Goal: Complete application form

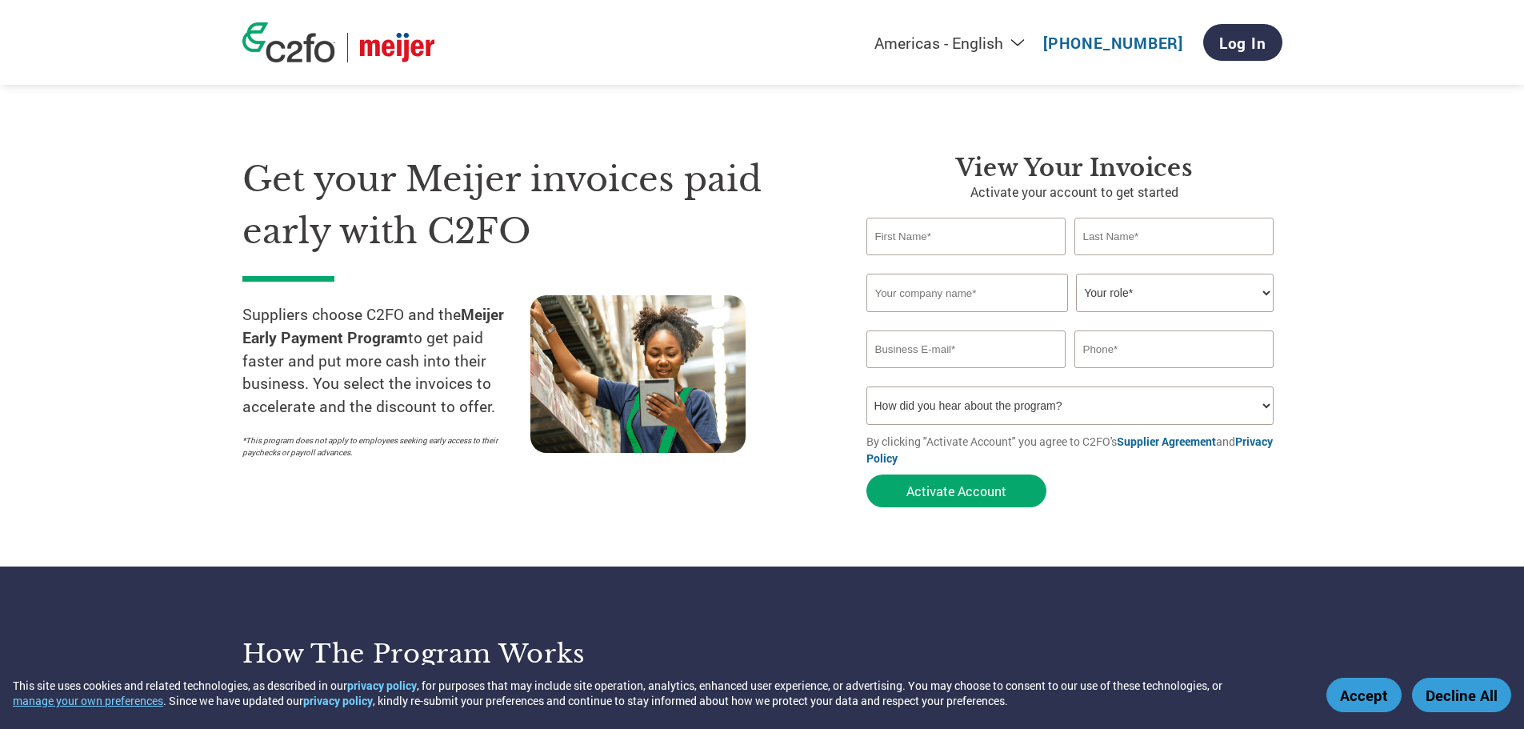
click at [1382, 695] on button "Accept" at bounding box center [1364, 695] width 75 height 34
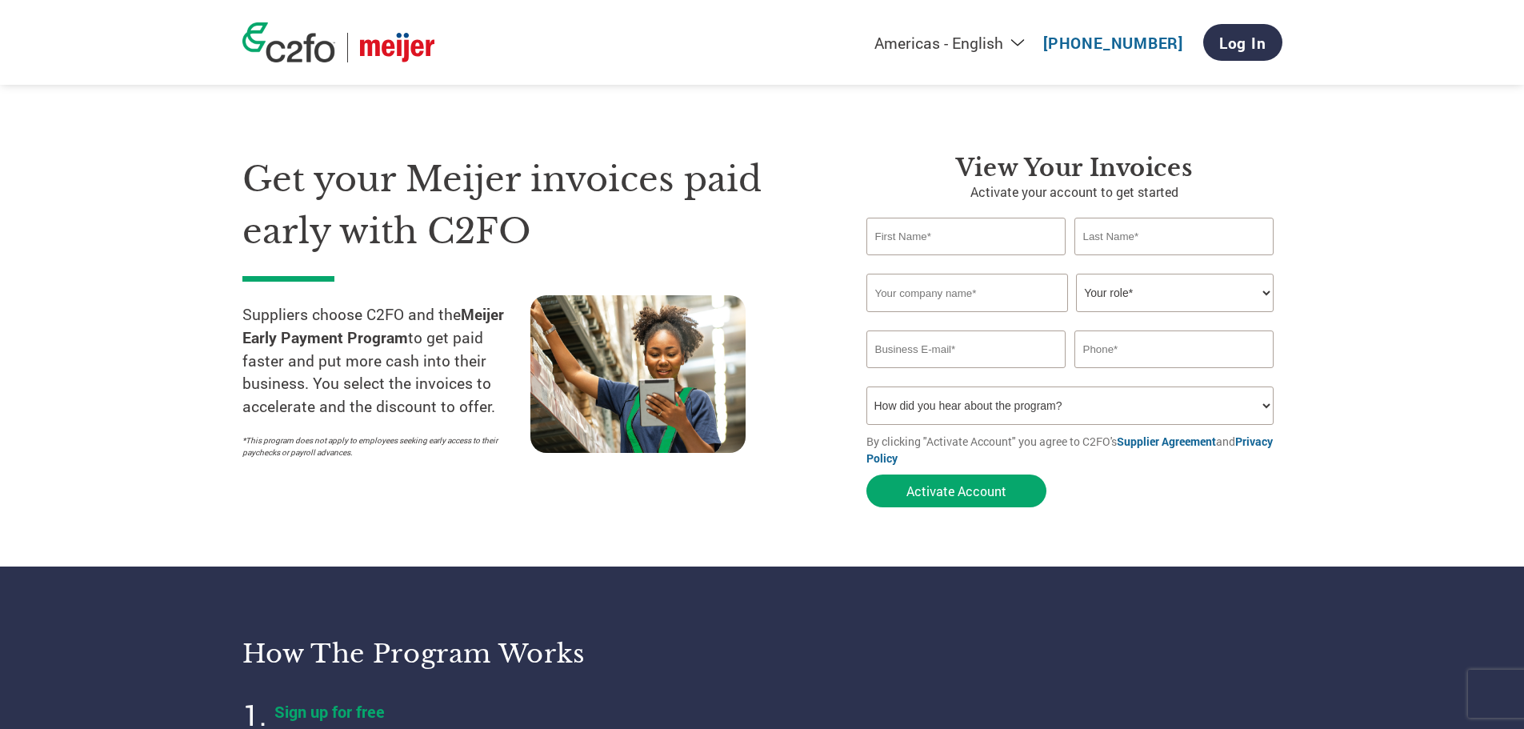
click at [907, 246] on input "text" at bounding box center [967, 237] width 200 height 38
type input "s"
type input "[PERSON_NAME]"
type input "[PERSON_NAME] and Son, Inc."
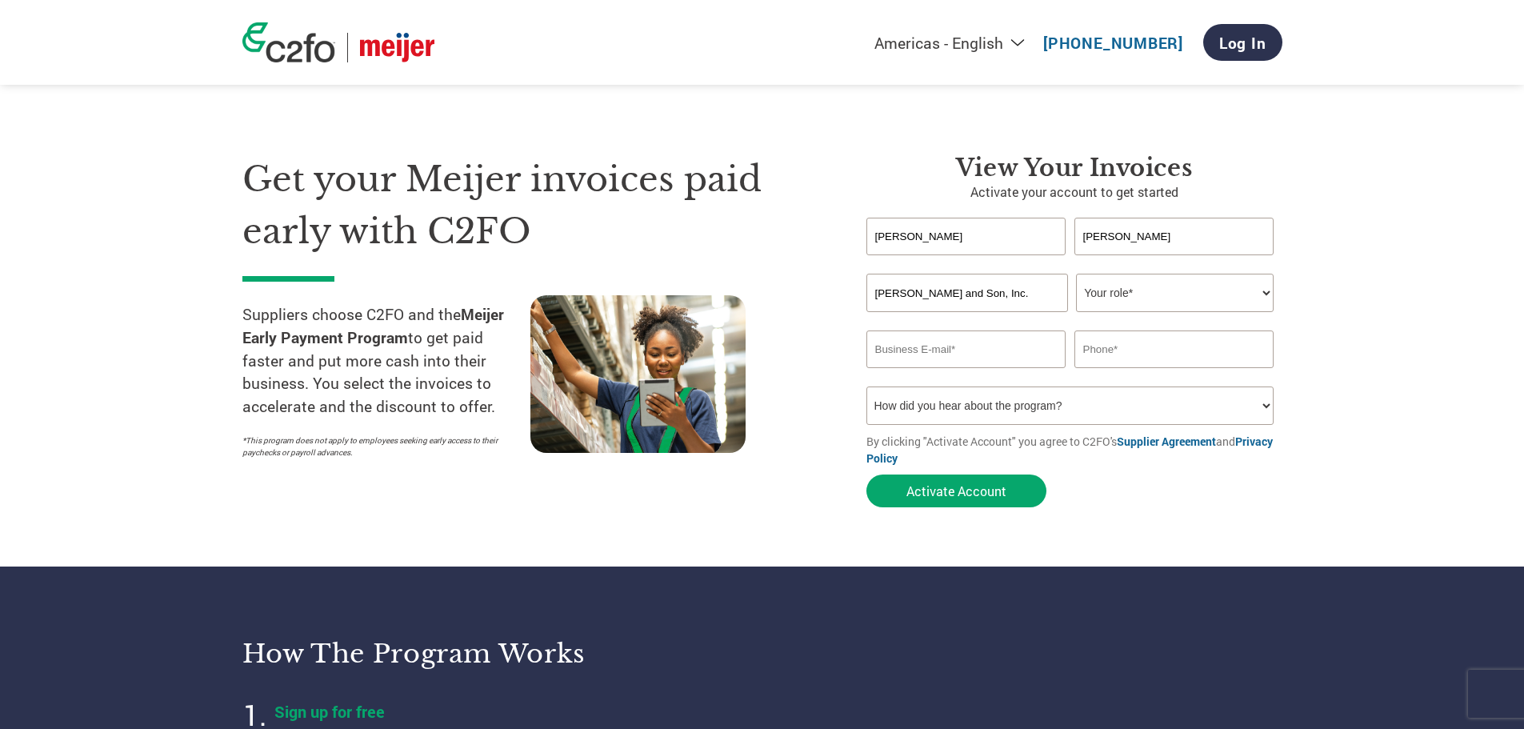
click at [1271, 293] on select "Your role* CFO Controller Credit Manager Finance Director Treasurer CEO Preside…" at bounding box center [1175, 293] width 198 height 38
select select "TREASURER"
click at [1076, 274] on select "Your role* CFO Controller Credit Manager Finance Director Treasurer CEO Preside…" at bounding box center [1175, 293] width 198 height 38
type input "[PERSON_NAME][EMAIL_ADDRESS][DOMAIN_NAME]"
type input "[PHONE_NUMBER]"
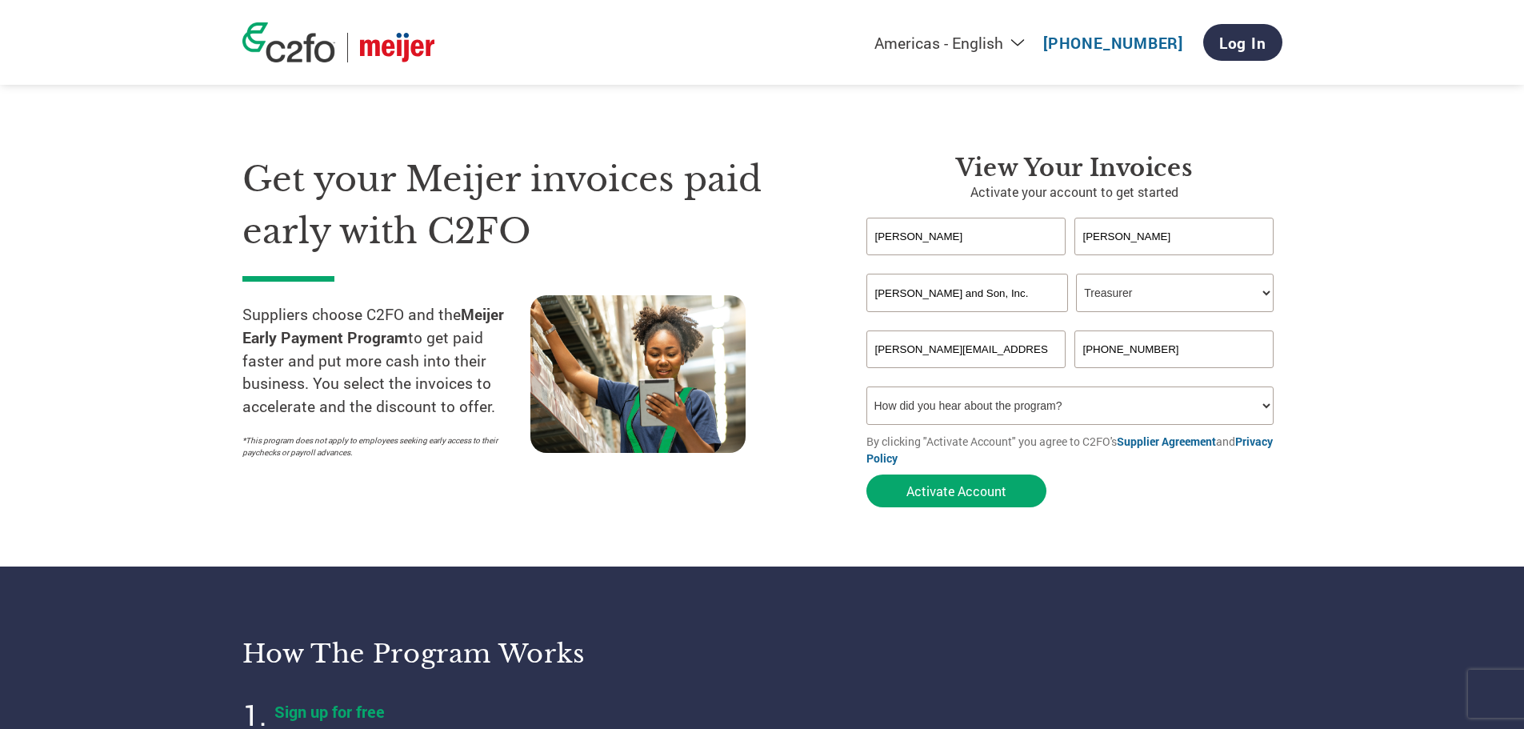
click at [1271, 401] on select "How did you hear about the program? Received a letter Email Social Media Online…" at bounding box center [1071, 405] width 408 height 38
select select "Email"
click at [867, 389] on select "How did you hear about the program? Received a letter Email Social Media Online…" at bounding box center [1071, 405] width 408 height 38
click at [963, 492] on button "Activate Account" at bounding box center [957, 490] width 180 height 33
